Goal: Find specific page/section: Find specific page/section

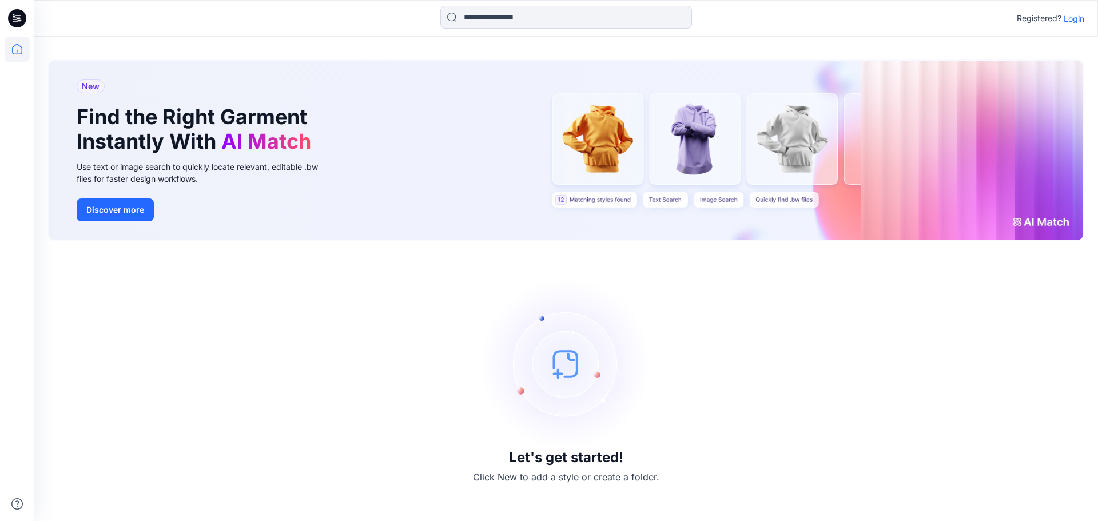
click at [870, 21] on p "Login" at bounding box center [1074, 19] width 21 height 12
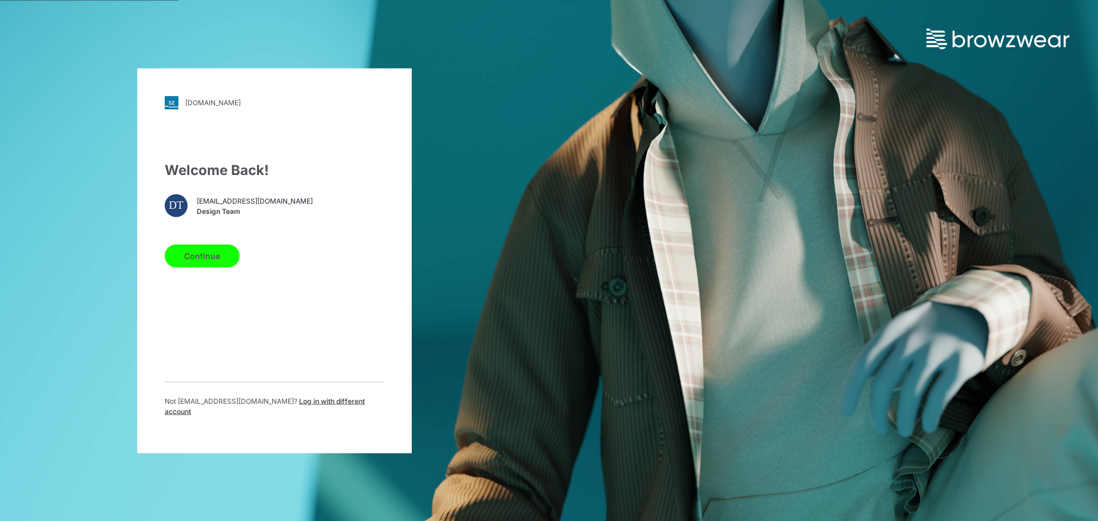
click at [205, 267] on button "Continue" at bounding box center [202, 255] width 75 height 23
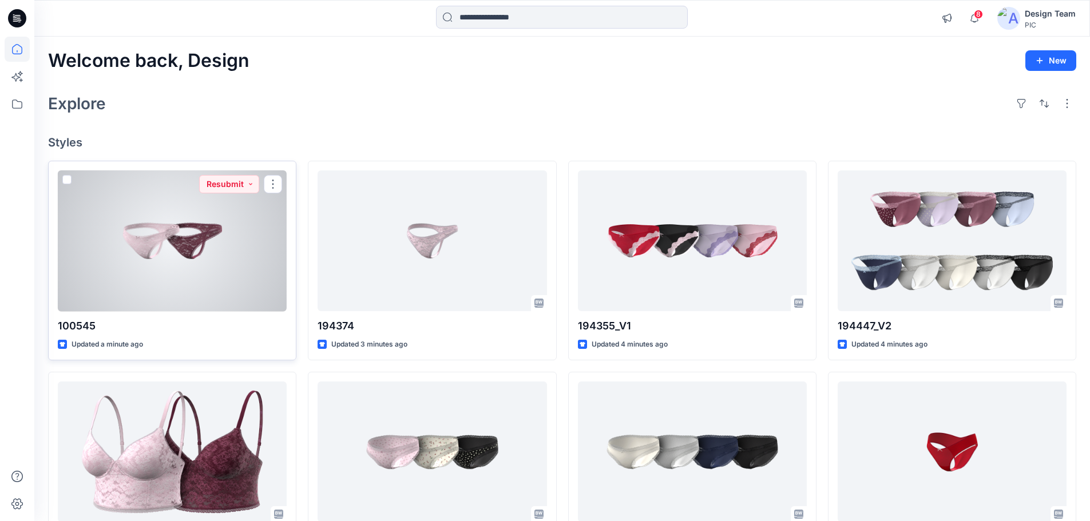
click at [177, 204] on div at bounding box center [172, 240] width 229 height 141
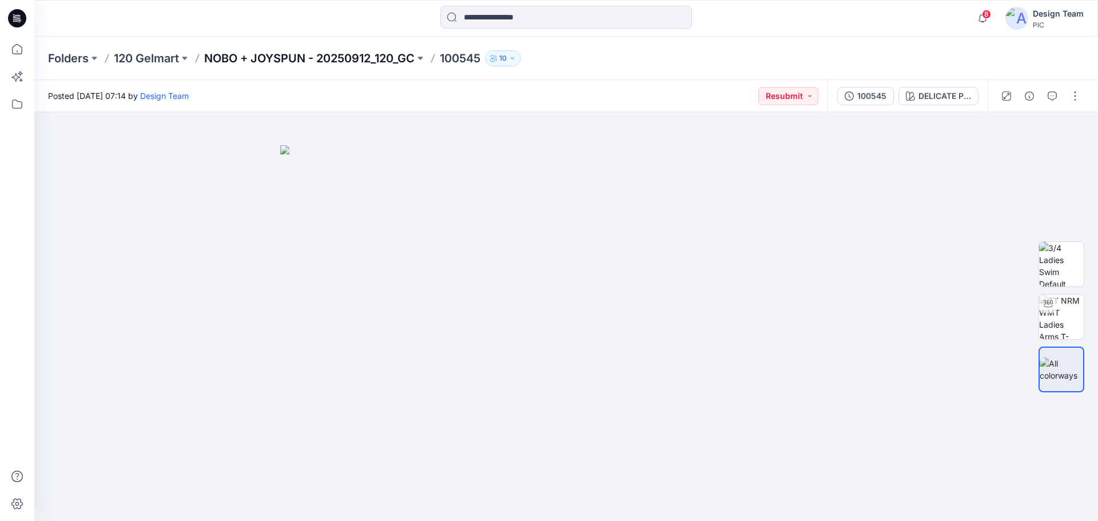
click at [331, 53] on p "NOBO + JOYSPUN - 20250912_120_GC" at bounding box center [309, 58] width 211 height 16
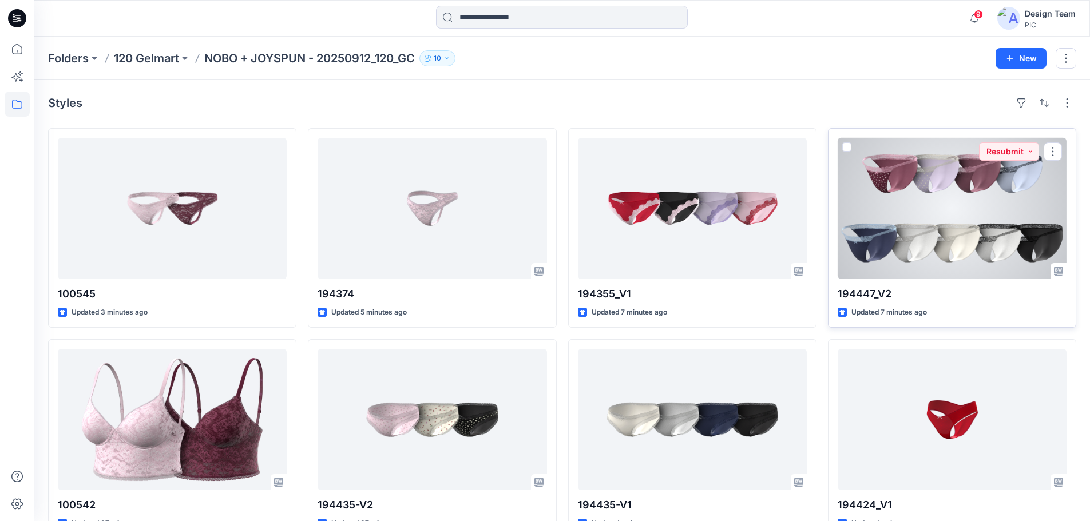
click at [938, 261] on div at bounding box center [952, 208] width 229 height 141
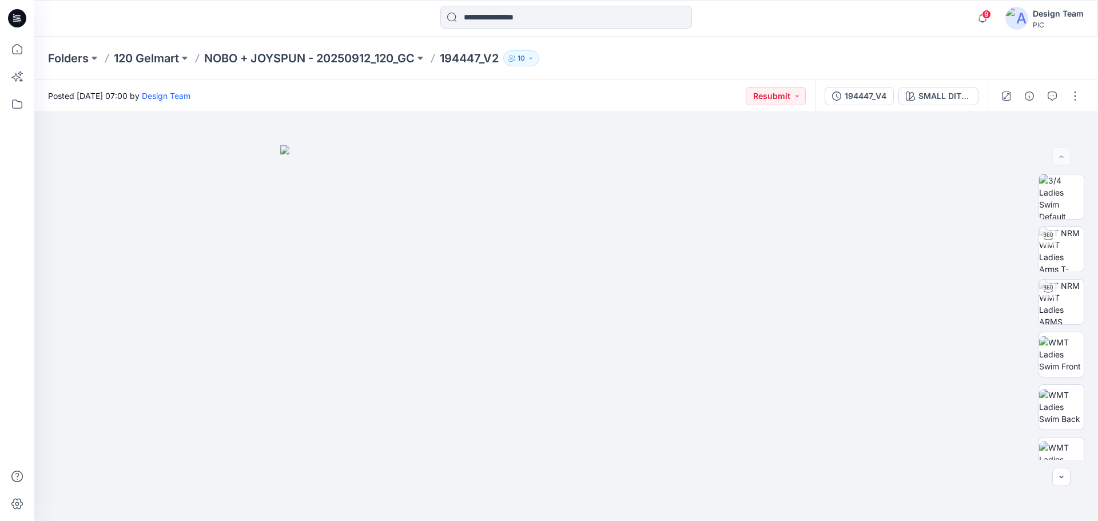
click at [834, 106] on div "194447_V4 SMALL DITSY ROSES_PLUM CANDY" at bounding box center [901, 96] width 173 height 32
click at [842, 96] on button "194447_V4" at bounding box center [859, 96] width 69 height 18
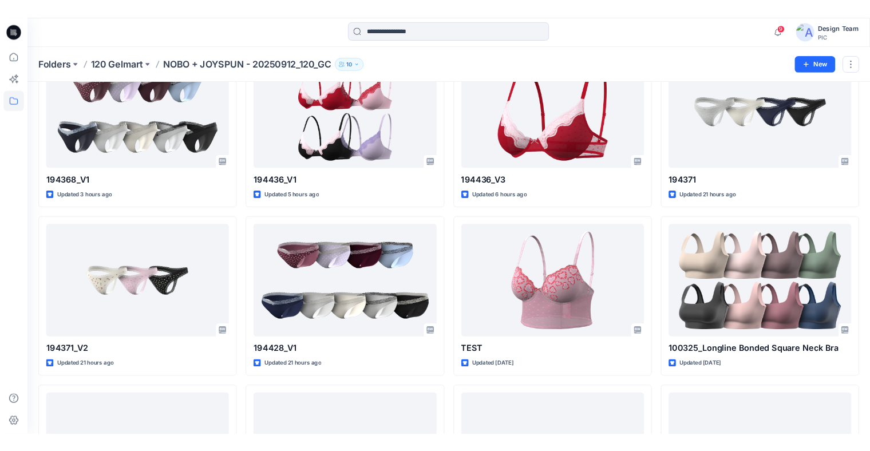
scroll to position [513, 0]
